Goal: Transaction & Acquisition: Purchase product/service

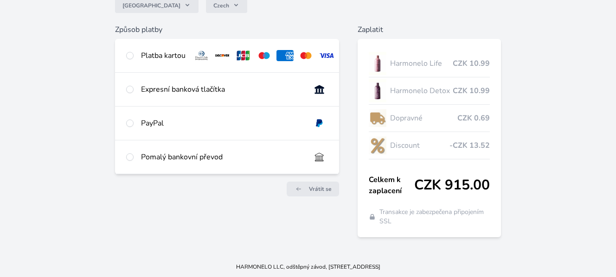
scroll to position [93, 0]
click at [129, 56] on input "radio" at bounding box center [129, 54] width 7 height 7
radio input "true"
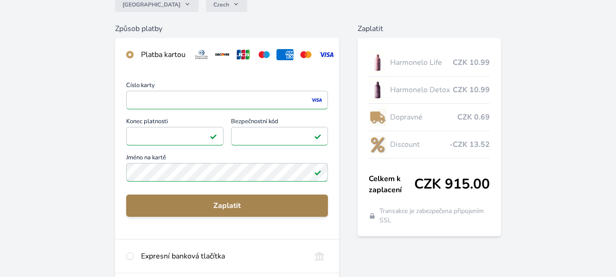
click at [211, 209] on span "Zaplatit" at bounding box center [227, 205] width 187 height 11
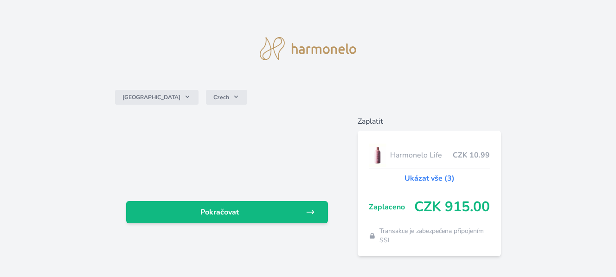
click at [210, 210] on span "Pokračovat" at bounding box center [220, 212] width 172 height 11
